Goal: Share content

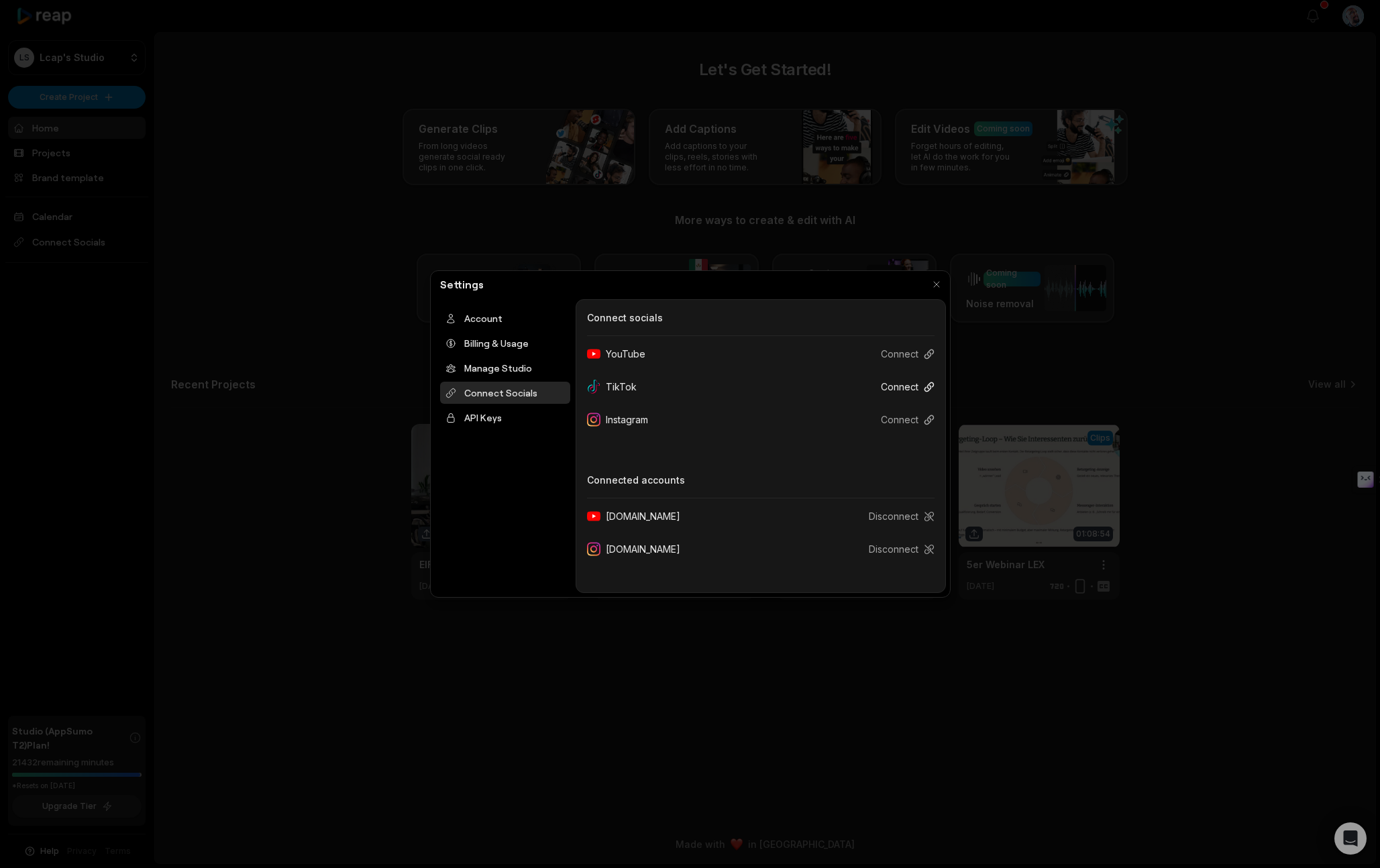
click at [905, 389] on button "Connect" at bounding box center [902, 386] width 65 height 25
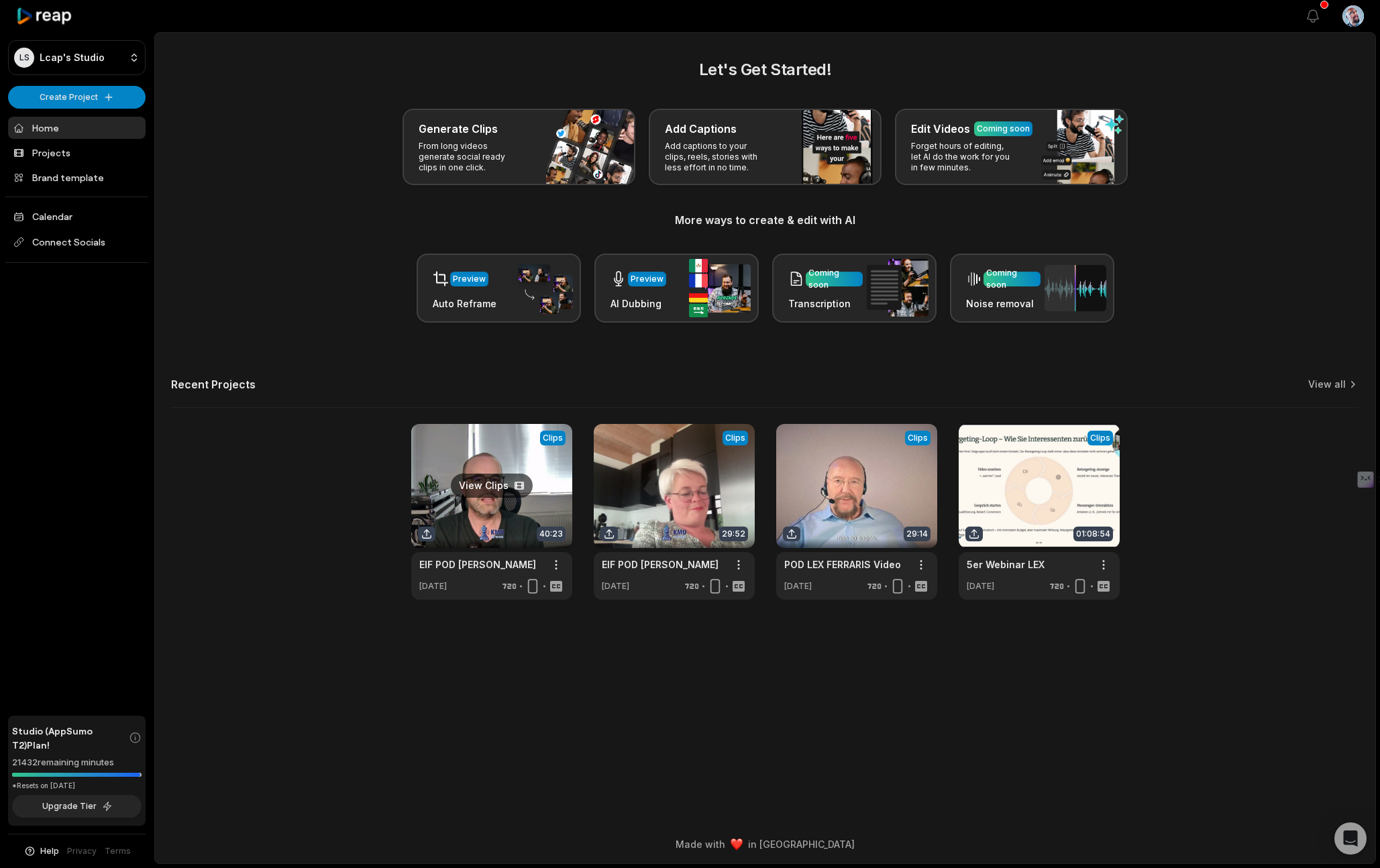
click at [484, 493] on link at bounding box center [492, 511] width 161 height 175
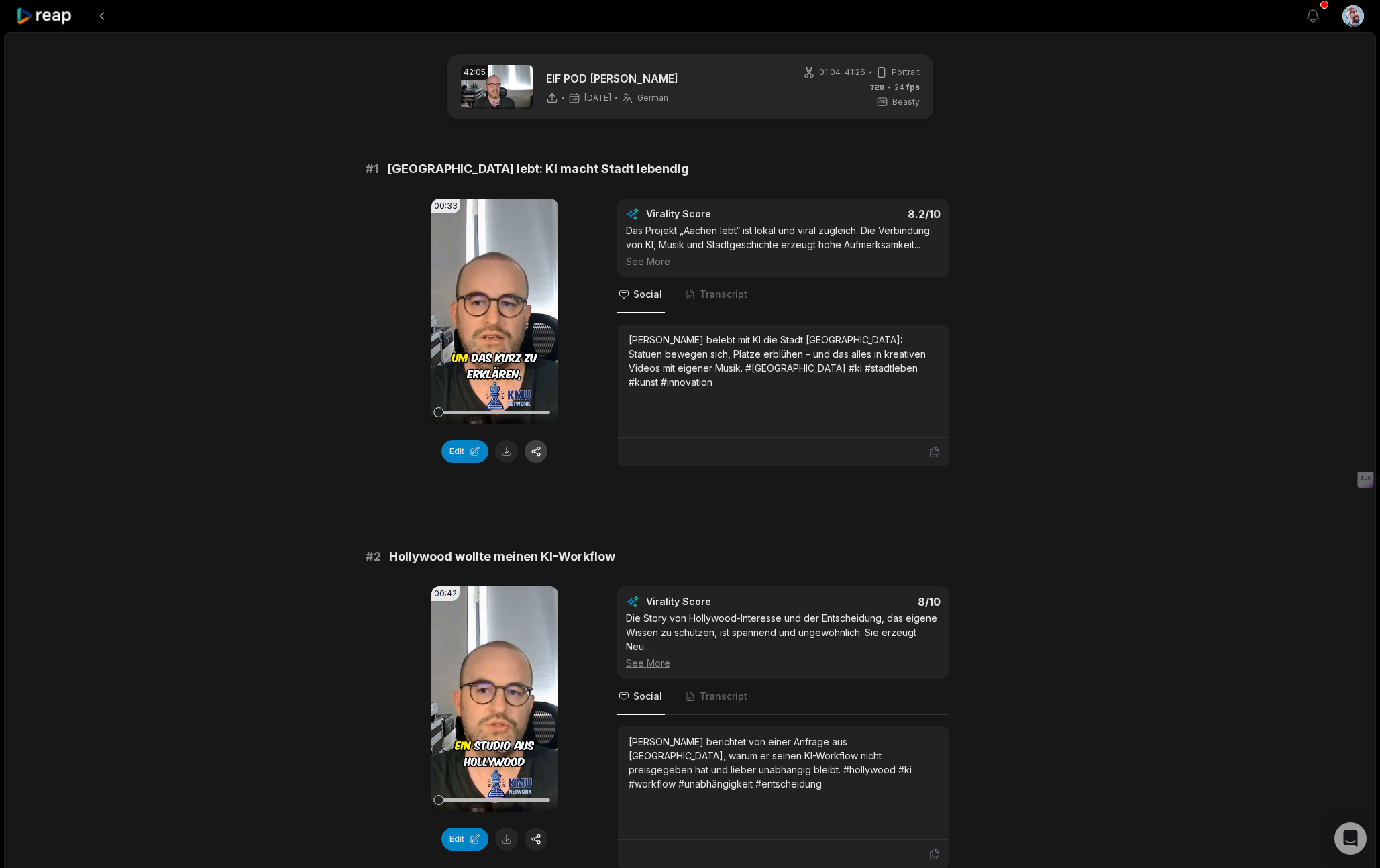
click at [540, 453] on button "button" at bounding box center [536, 451] width 23 height 23
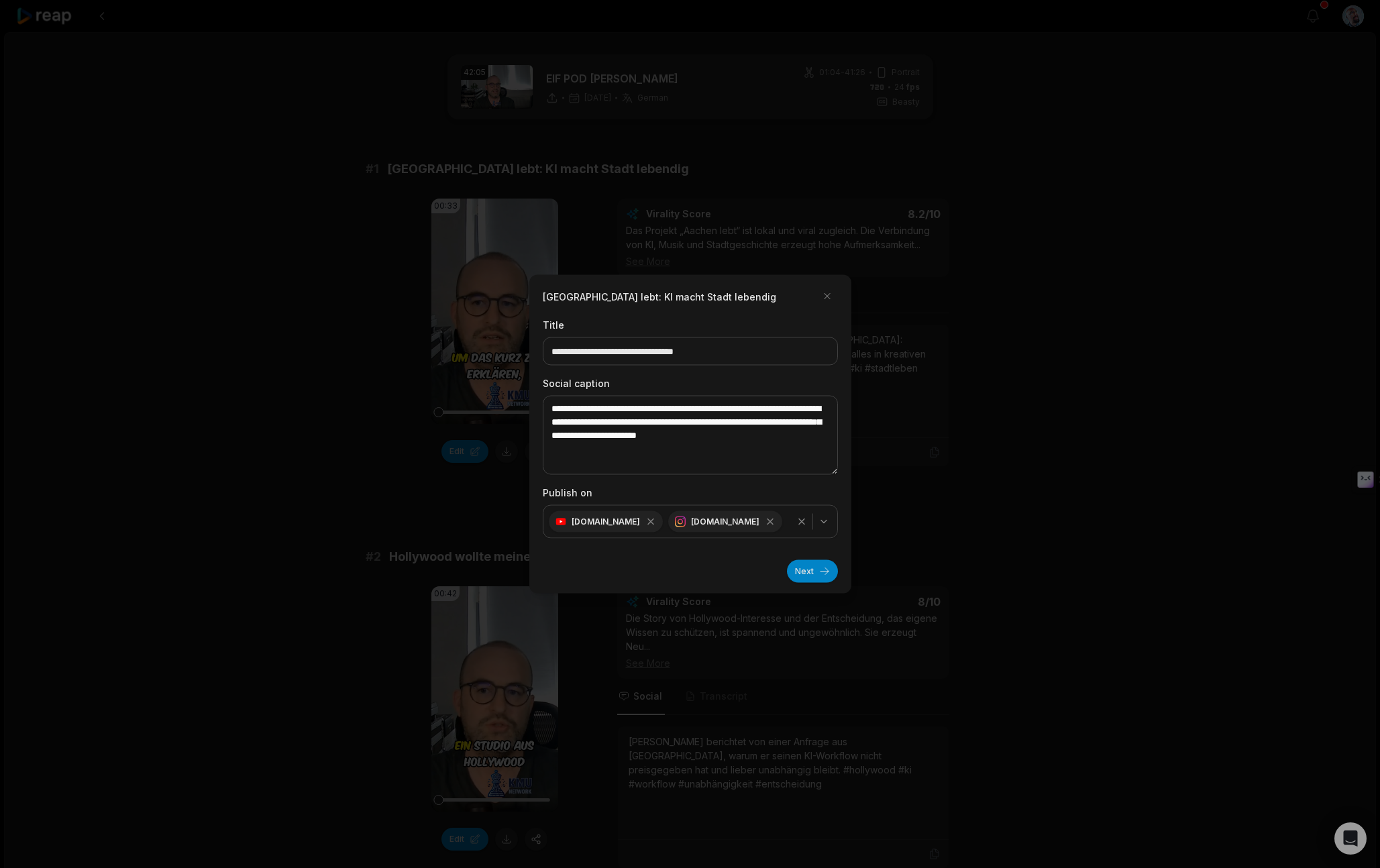
click at [825, 519] on icon "button" at bounding box center [823, 521] width 11 height 11
click at [829, 295] on button "button" at bounding box center [827, 297] width 22 height 22
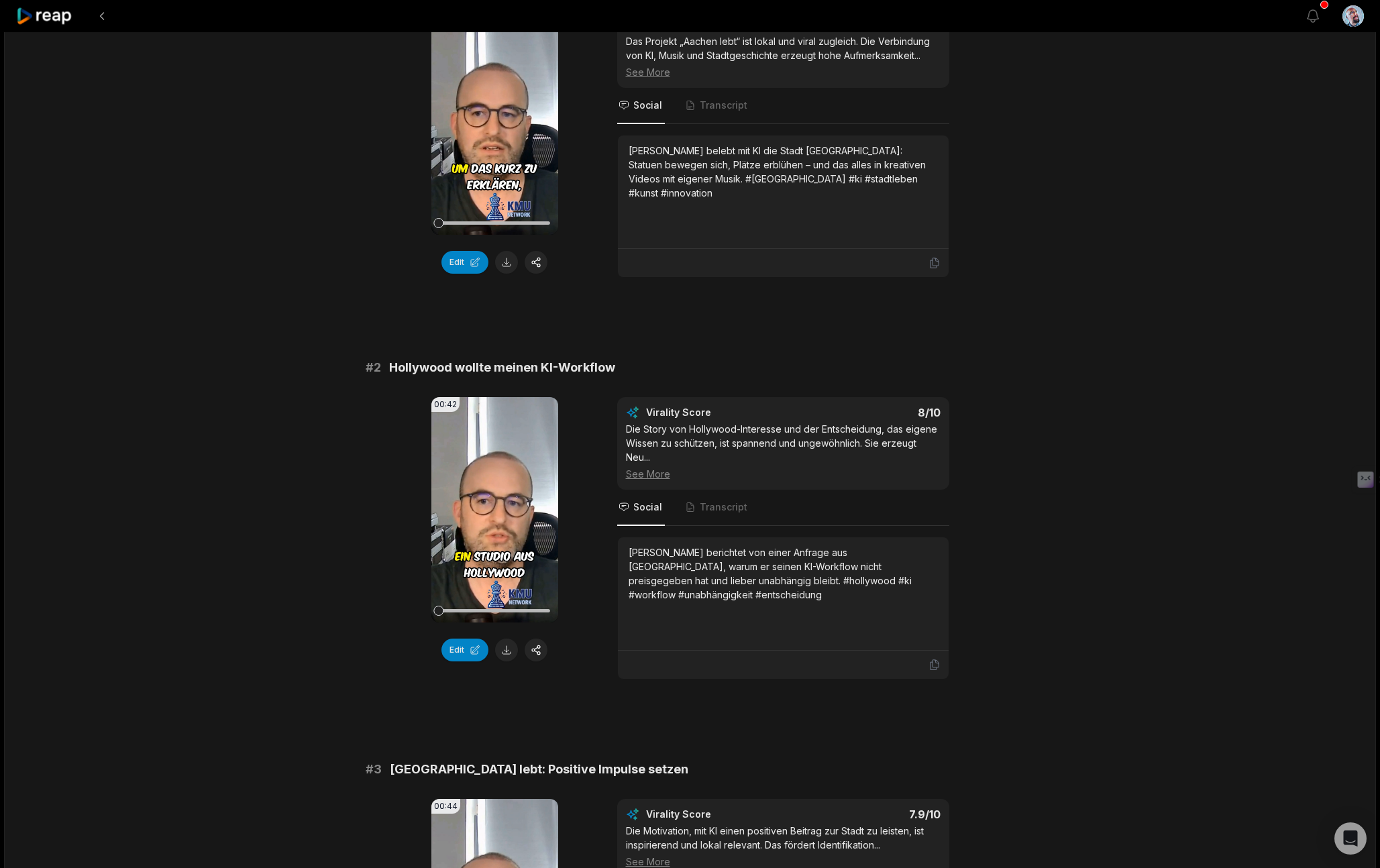
scroll to position [198, 0]
